Goal: Task Accomplishment & Management: Manage account settings

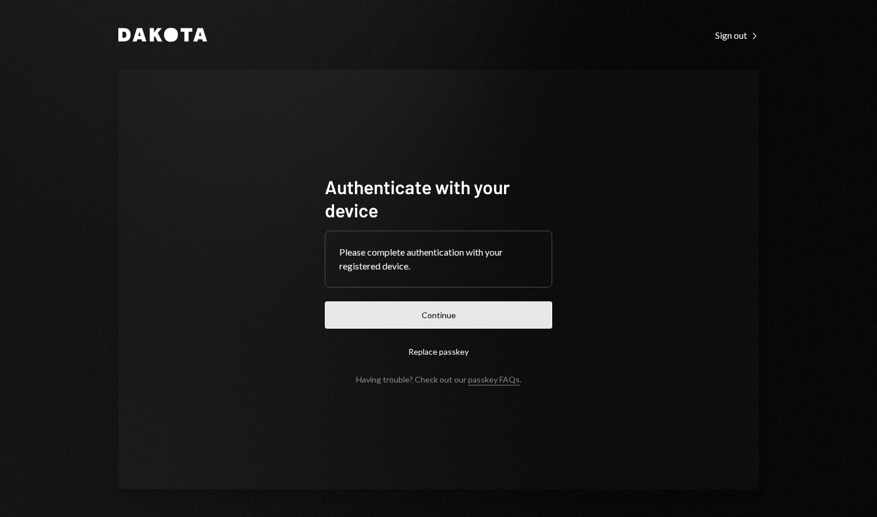
click at [496, 315] on button "Continue" at bounding box center [438, 315] width 227 height 27
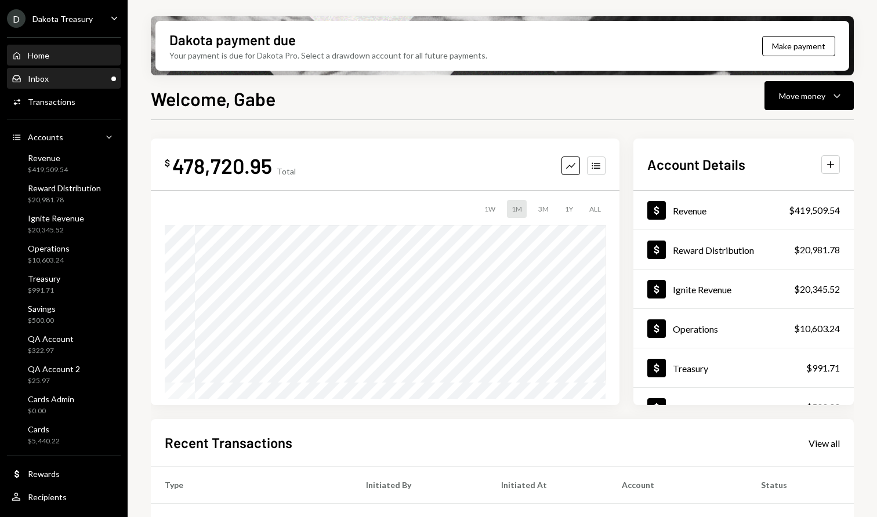
click at [85, 84] on div "Inbox Inbox" at bounding box center [64, 79] width 104 height 20
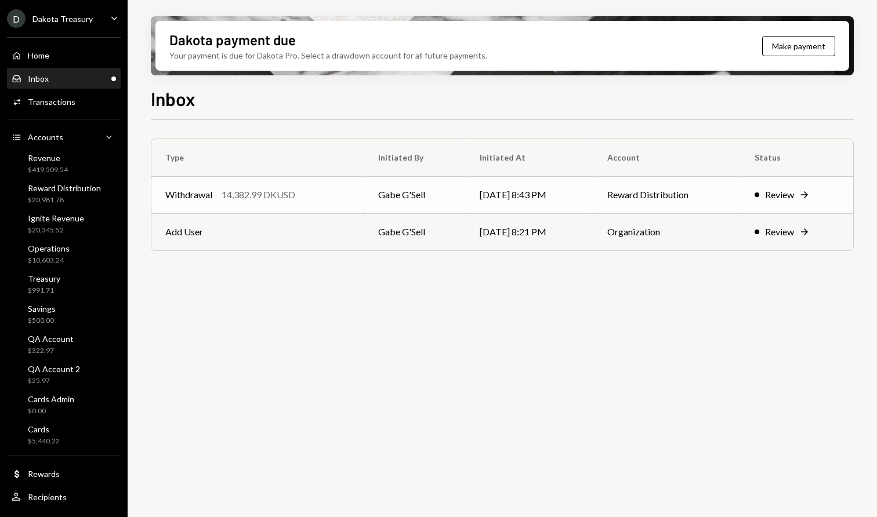
click at [593, 197] on td "[DATE] 8:43 PM" at bounding box center [530, 194] width 128 height 37
